Goal: Navigation & Orientation: Understand site structure

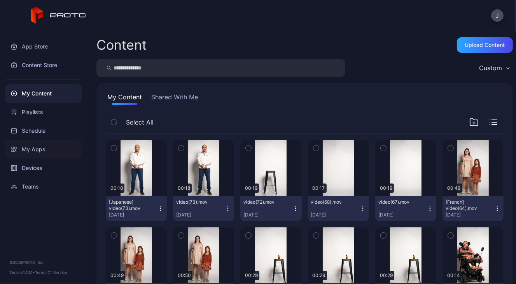
click at [25, 148] on div "My Apps" at bounding box center [43, 149] width 77 height 19
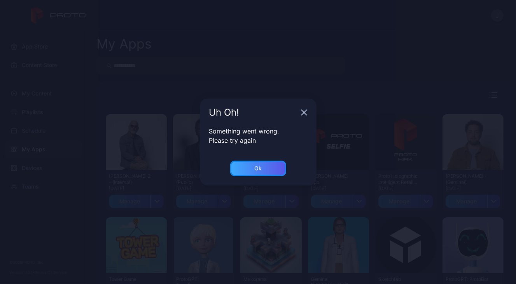
click at [270, 167] on div "Ok" at bounding box center [258, 169] width 56 height 16
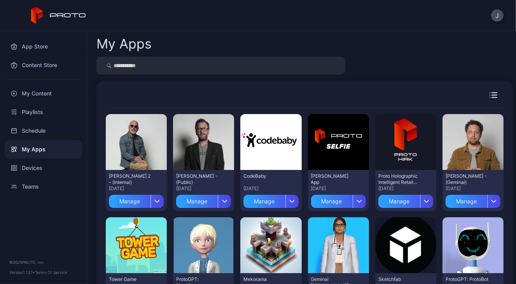
click at [88, 279] on div "My Apps Preview [PERSON_NAME] 2 - (Internal) [DATE] Manage Preview [PERSON_NAME…" at bounding box center [301, 157] width 429 height 253
click at [35, 100] on div "My Content" at bounding box center [43, 93] width 77 height 19
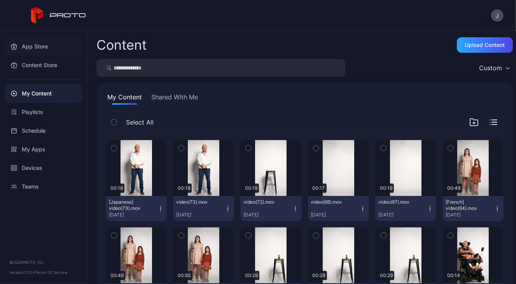
click at [31, 51] on div "App Store" at bounding box center [43, 46] width 77 height 19
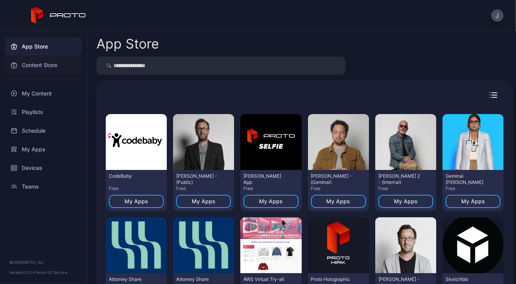
click at [31, 65] on div "Content Store" at bounding box center [43, 65] width 77 height 19
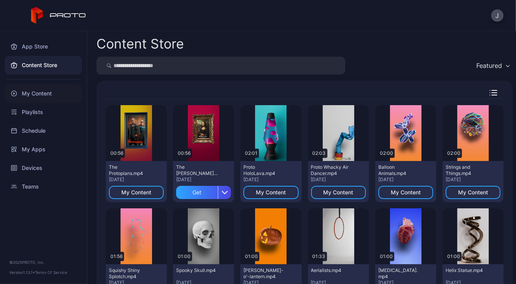
click at [30, 98] on div "My Content" at bounding box center [43, 93] width 77 height 19
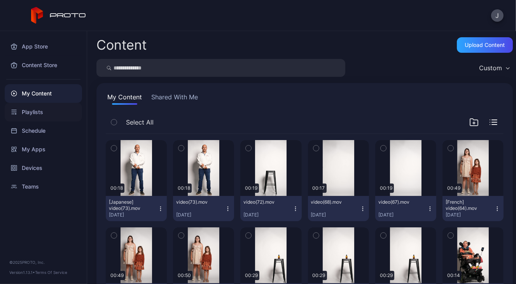
click at [30, 116] on div "Playlists" at bounding box center [43, 112] width 77 height 19
